Goal: Entertainment & Leisure: Consume media (video, audio)

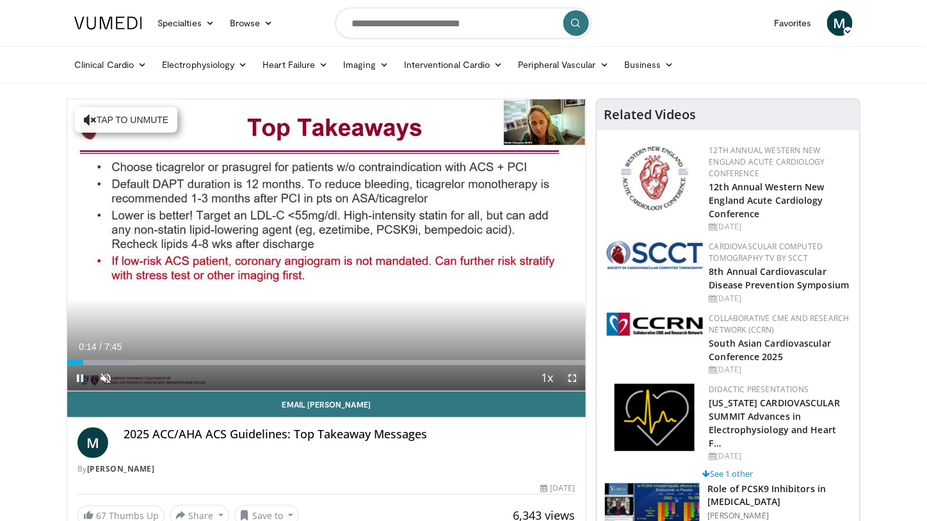
drag, startPoint x: 578, startPoint y: 378, endPoint x: 578, endPoint y: 455, distance: 77.5
click at [578, 378] on span "Video Player" at bounding box center [573, 378] width 26 height 26
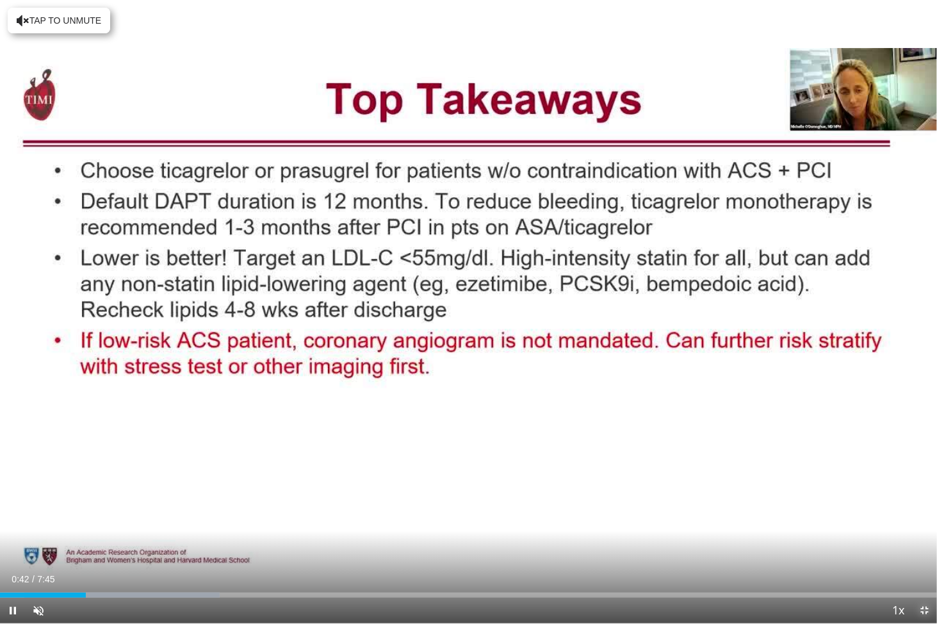
click at [925, 520] on span "Video Player" at bounding box center [924, 611] width 26 height 26
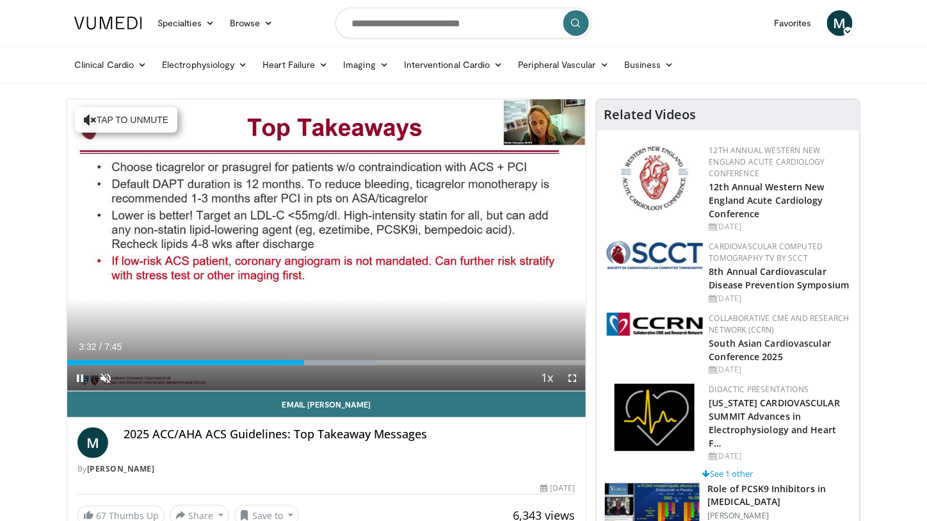
click at [329, 244] on icon "Video Player" at bounding box center [327, 245] width 36 height 36
click at [103, 375] on span "Video Player" at bounding box center [106, 378] width 26 height 26
click at [328, 237] on icon "Video Player" at bounding box center [327, 245] width 36 height 36
click at [329, 242] on icon "Video Player" at bounding box center [327, 245] width 36 height 36
